Goal: Task Accomplishment & Management: Complete application form

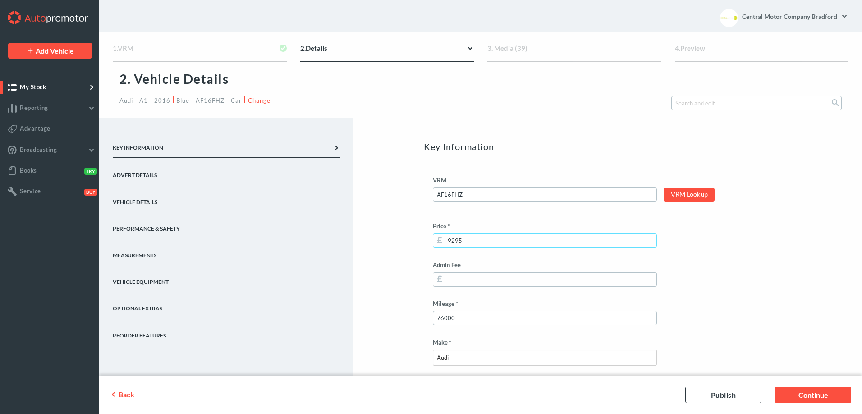
click at [455, 243] on input "9295" at bounding box center [545, 241] width 224 height 14
type input "9495"
click at [817, 396] on link "Continue" at bounding box center [813, 395] width 76 height 17
click at [821, 393] on link "Continue" at bounding box center [813, 395] width 76 height 17
click at [807, 395] on link "Continue" at bounding box center [813, 395] width 76 height 17
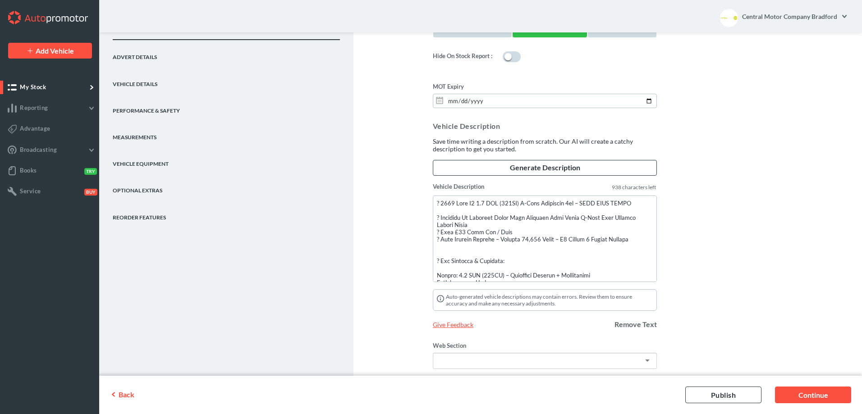
scroll to position [772, 0]
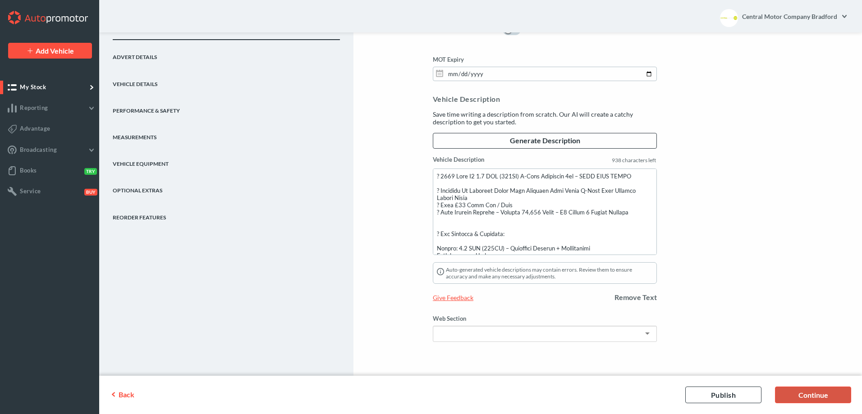
click at [810, 393] on link "Continue" at bounding box center [813, 395] width 76 height 17
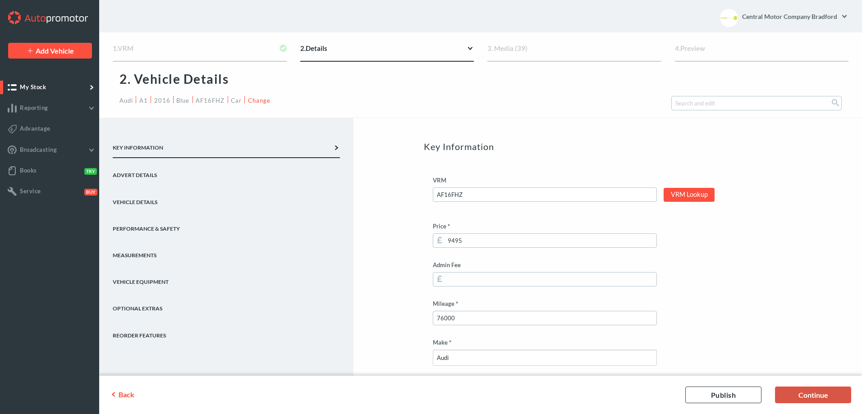
click at [810, 393] on link "Continue" at bounding box center [813, 395] width 76 height 17
click at [807, 396] on link "Continue" at bounding box center [813, 395] width 76 height 17
click at [42, 87] on span "My Stock" at bounding box center [33, 86] width 26 height 7
